Goal: Task Accomplishment & Management: Manage account settings

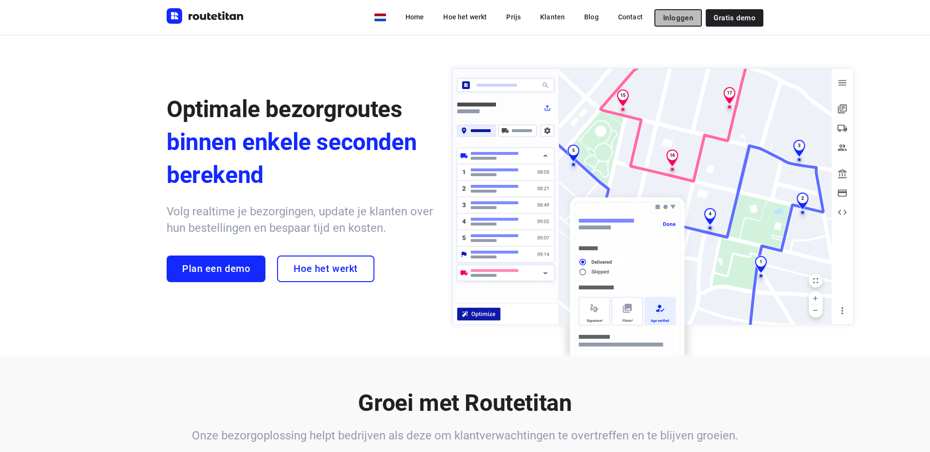
click at [683, 24] on button "Inloggen" at bounding box center [677, 17] width 47 height 17
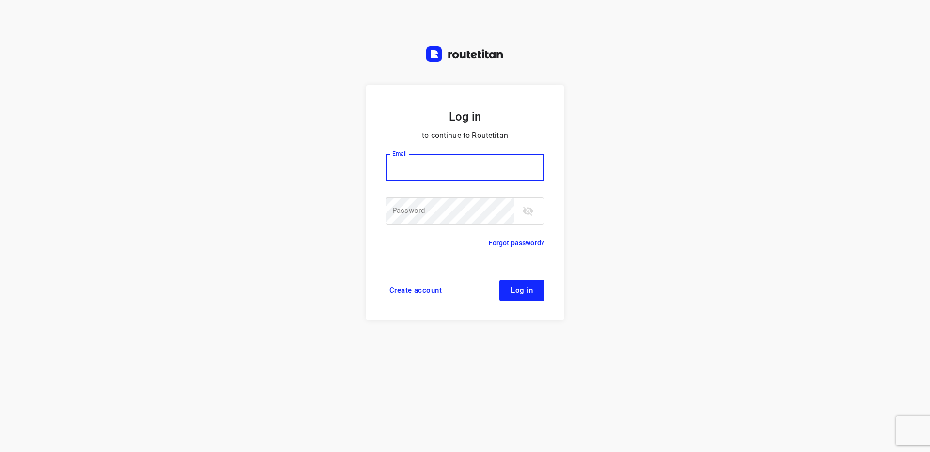
type input "max@onlineplasticsgroup.com"
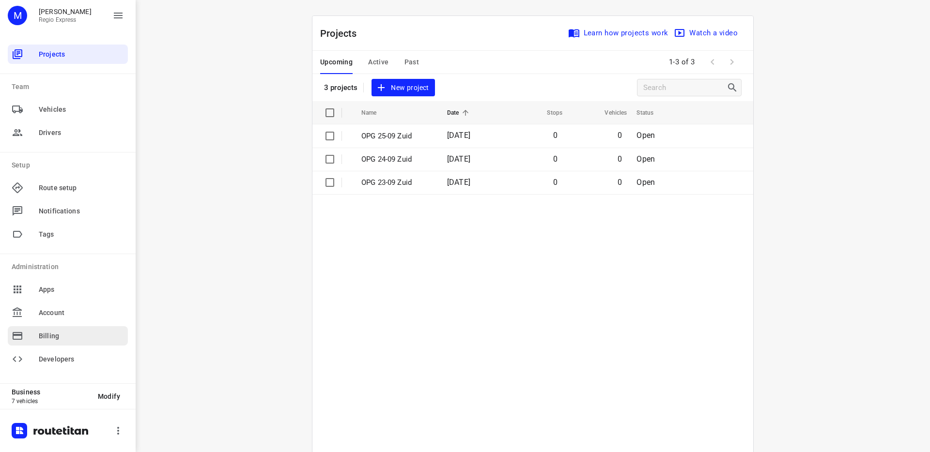
click at [56, 337] on span "Billing" at bounding box center [81, 336] width 85 height 10
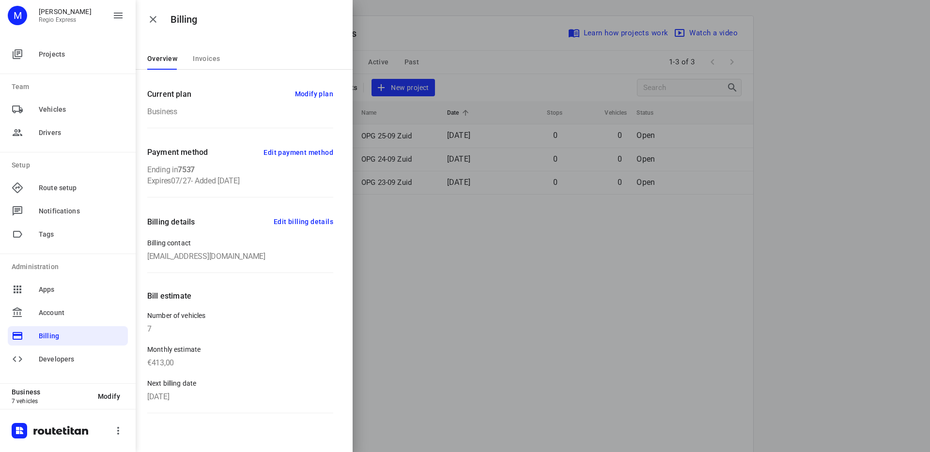
click at [302, 153] on span "Edit payment method" at bounding box center [299, 153] width 70 height 12
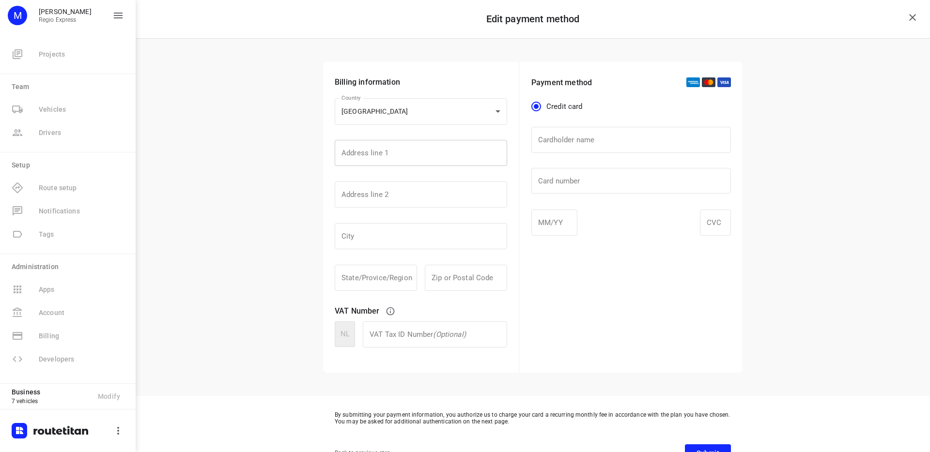
click at [437, 149] on input "text" at bounding box center [421, 153] width 172 height 26
type input "Energieweg 1"
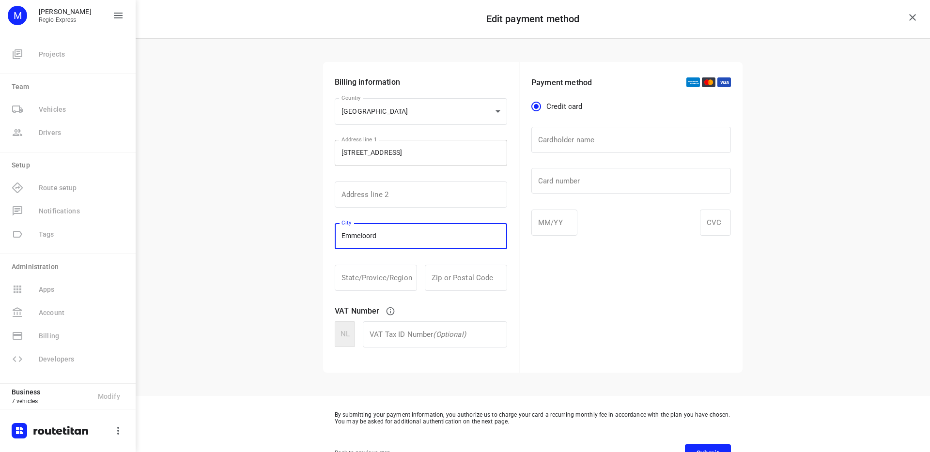
type input "Emmeloord"
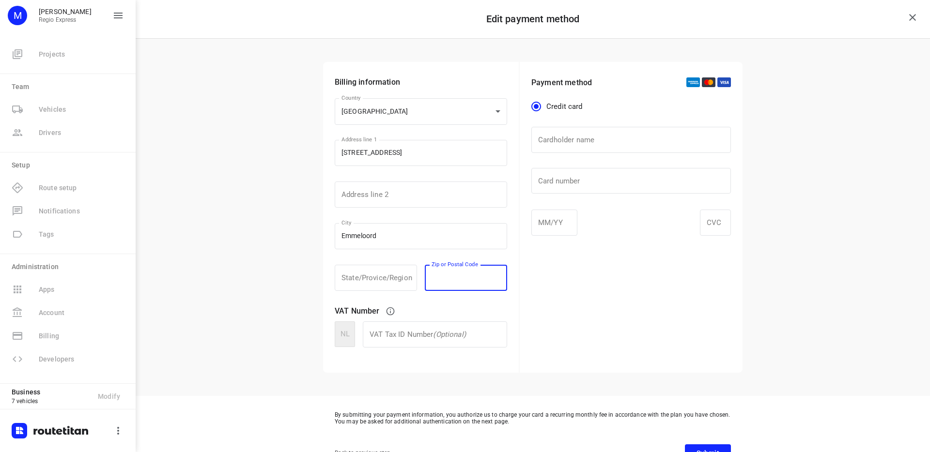
click at [453, 282] on input "text" at bounding box center [466, 278] width 82 height 26
type input "8304AJ"
click at [568, 147] on input "text" at bounding box center [631, 140] width 200 height 26
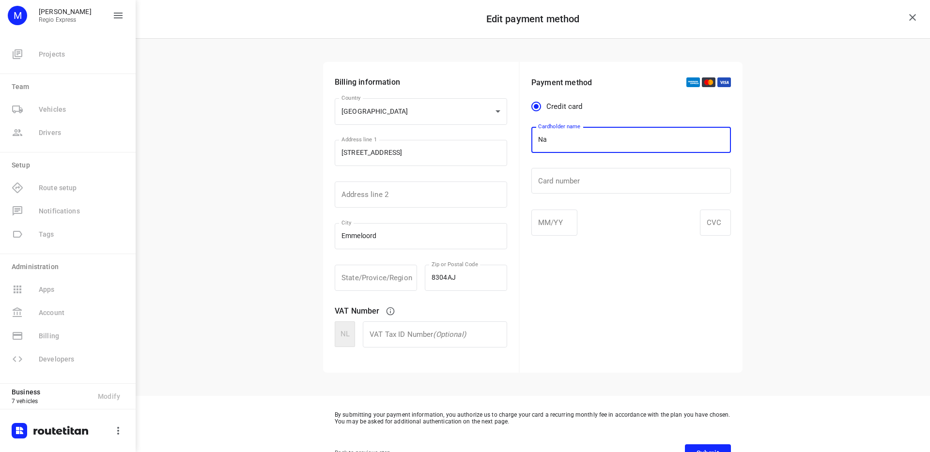
type input "N"
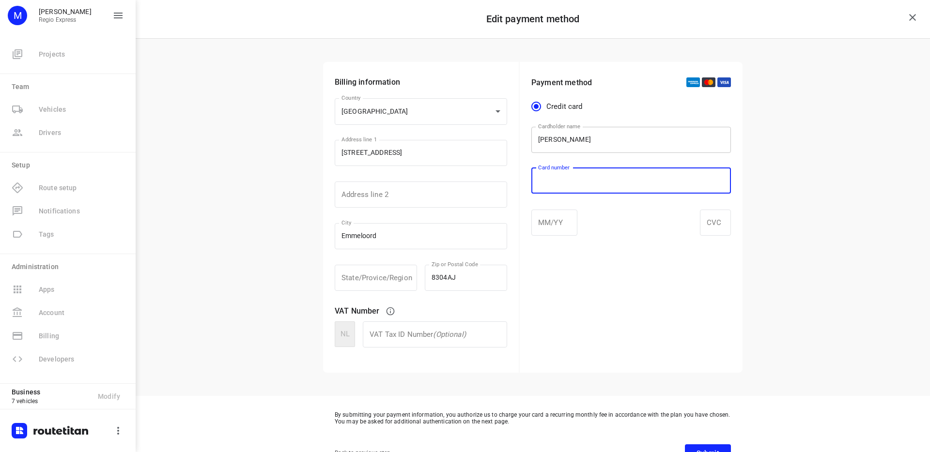
click at [588, 142] on input "Max Bisselin" at bounding box center [631, 140] width 200 height 26
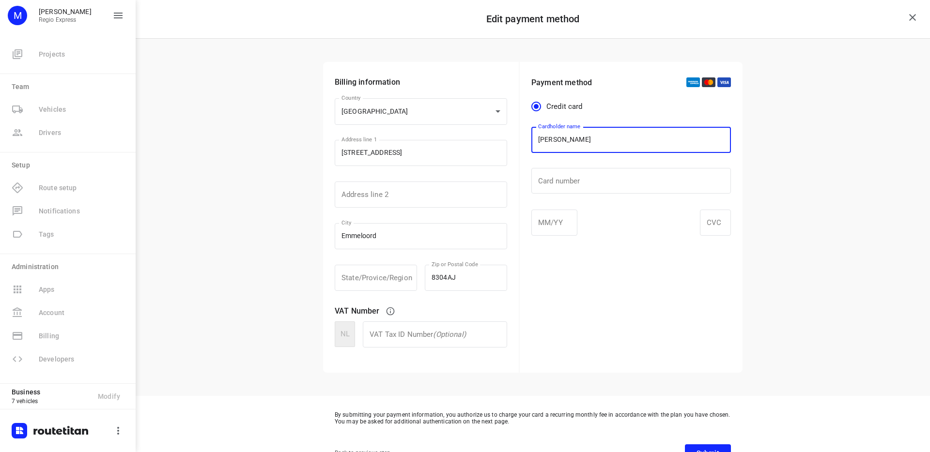
type input "Max Bisseling"
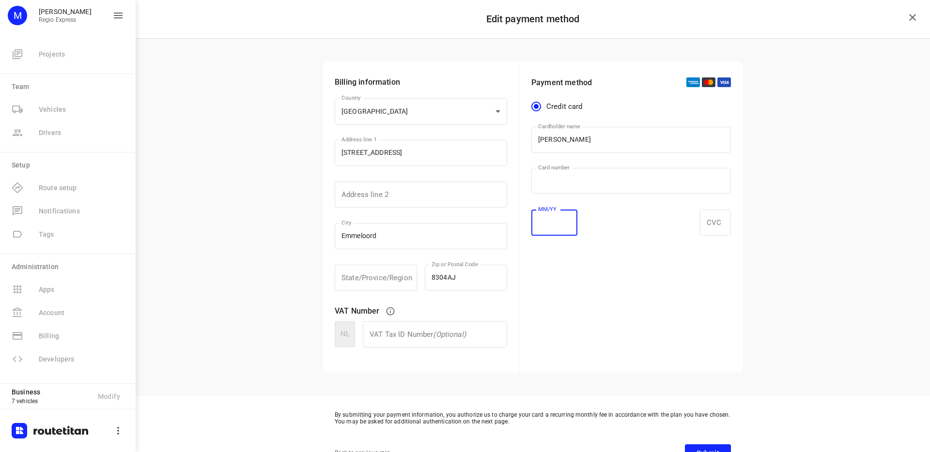
drag, startPoint x: 626, startPoint y: 302, endPoint x: 724, endPoint y: 241, distance: 115.3
click at [627, 301] on div "Payment method Credit card Cardholder name Max Bisseling Cardholder name ​ Card…" at bounding box center [631, 217] width 223 height 311
click at [720, 228] on div at bounding box center [715, 223] width 31 height 26
drag, startPoint x: 657, startPoint y: 274, endPoint x: 652, endPoint y: 271, distance: 5.6
click at [656, 275] on div "Payment method Credit card Cardholder name Max Bisseling Cardholder name ​ Card…" at bounding box center [631, 217] width 223 height 311
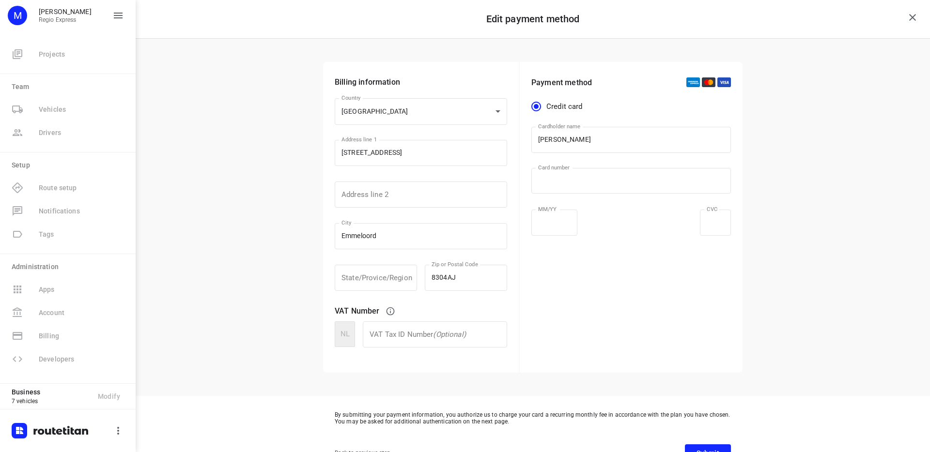
scroll to position [37, 0]
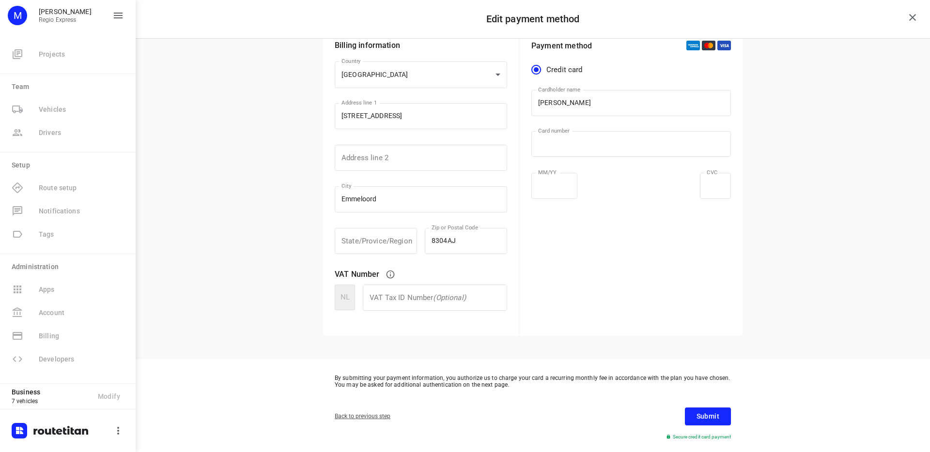
click at [713, 415] on span "Submit" at bounding box center [708, 417] width 23 height 12
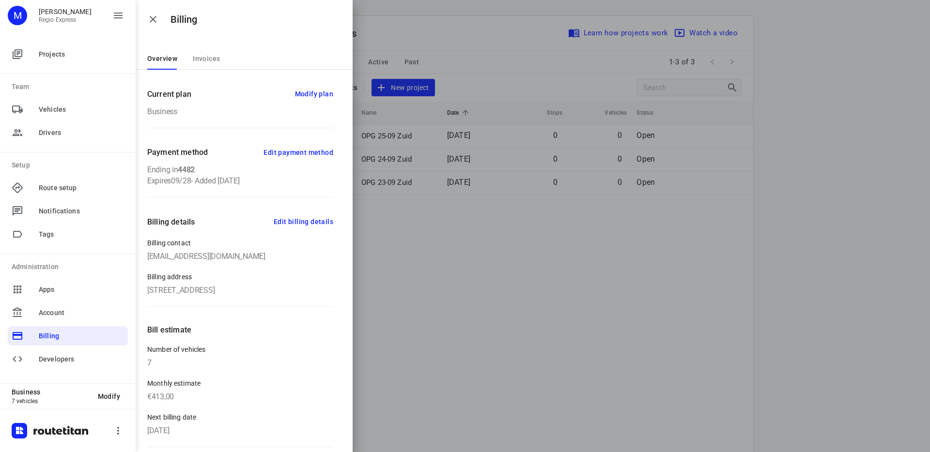
drag, startPoint x: 251, startPoint y: 178, endPoint x: 142, endPoint y: 165, distance: 109.8
click at [142, 165] on div "Current plan Modify plan Business Payment method Edit payment method Ending in …" at bounding box center [244, 261] width 217 height 383
click at [463, 244] on div at bounding box center [465, 226] width 930 height 452
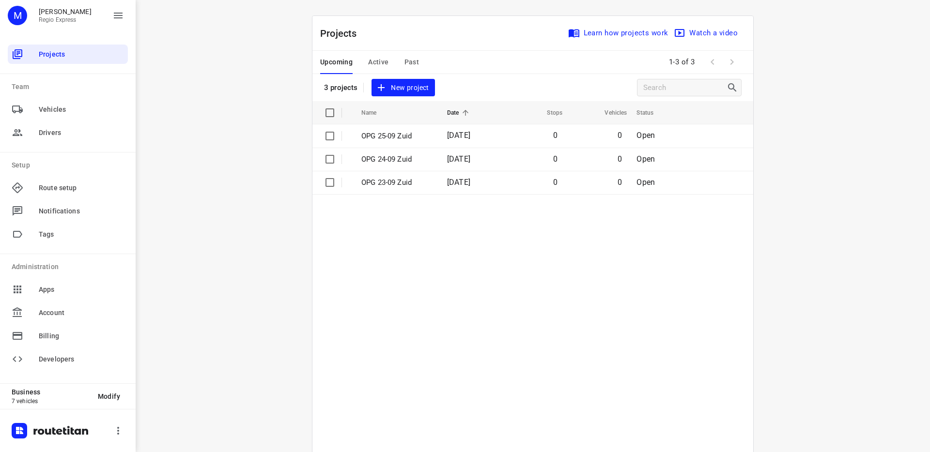
click at [433, 249] on table "Name Date Stops Vehicles Status OPG 25-09 Zuid 25 Sep 2025 0 0 Open OPG 24-09 Z…" at bounding box center [532, 298] width 441 height 395
